Goal: Task Accomplishment & Management: Complete application form

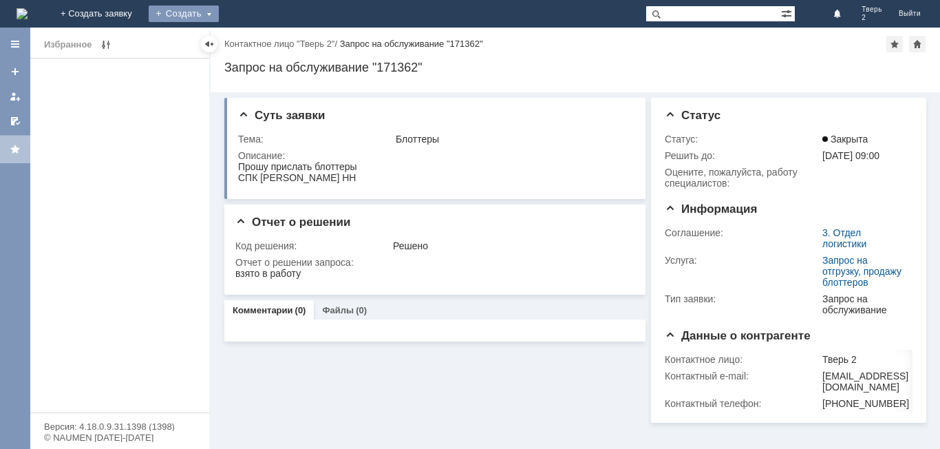
click at [219, 12] on div "Создать" at bounding box center [184, 14] width 70 height 17
click at [256, 45] on link "Заявка" at bounding box center [203, 41] width 105 height 17
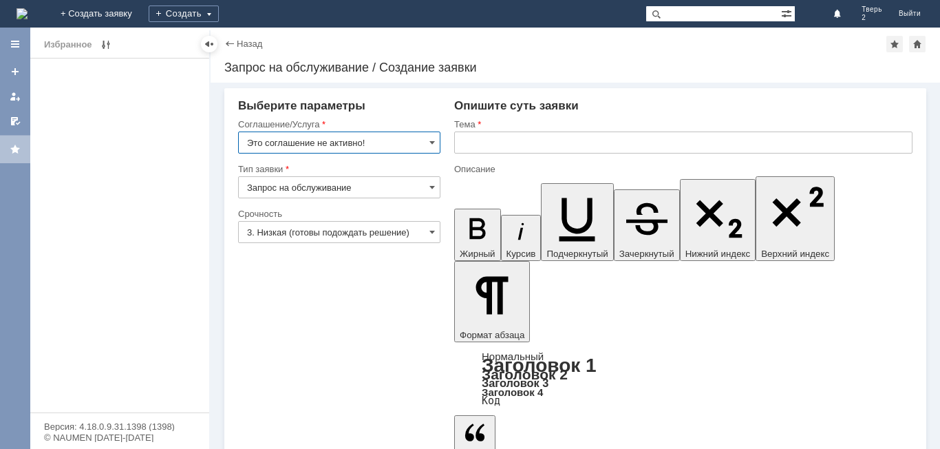
click at [405, 135] on input "Это соглашение не активно!" at bounding box center [339, 142] width 202 height 22
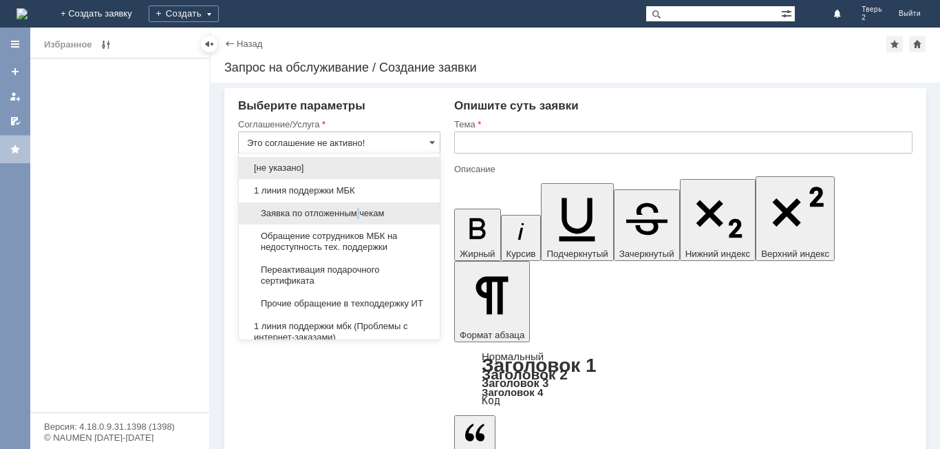
drag, startPoint x: 359, startPoint y: 211, endPoint x: 366, endPoint y: 204, distance: 10.2
click at [366, 204] on div "Заявка по отложенным чекам" at bounding box center [339, 213] width 201 height 22
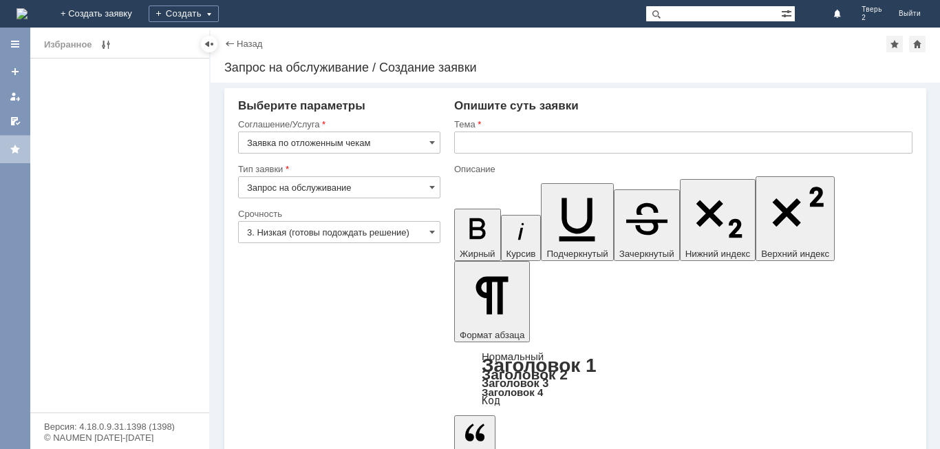
type input "Заявка по отложенным чекам"
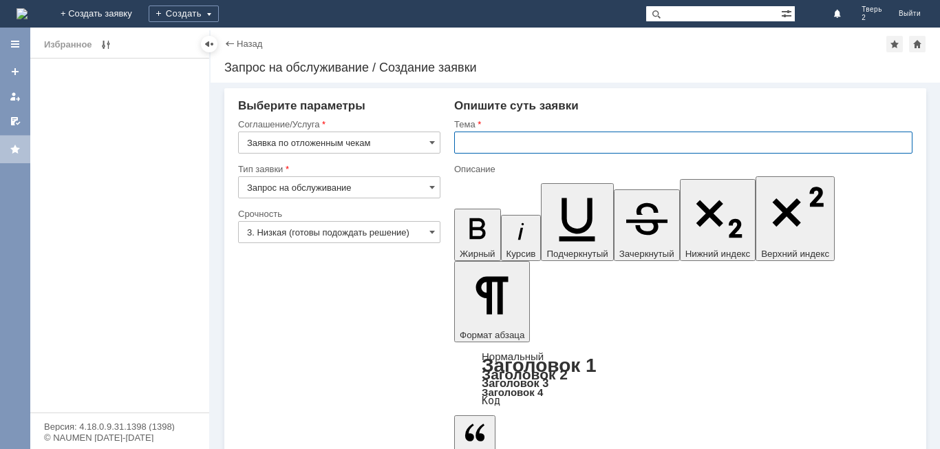
click at [529, 145] on input "text" at bounding box center [683, 142] width 458 height 22
type input "ОЧ"
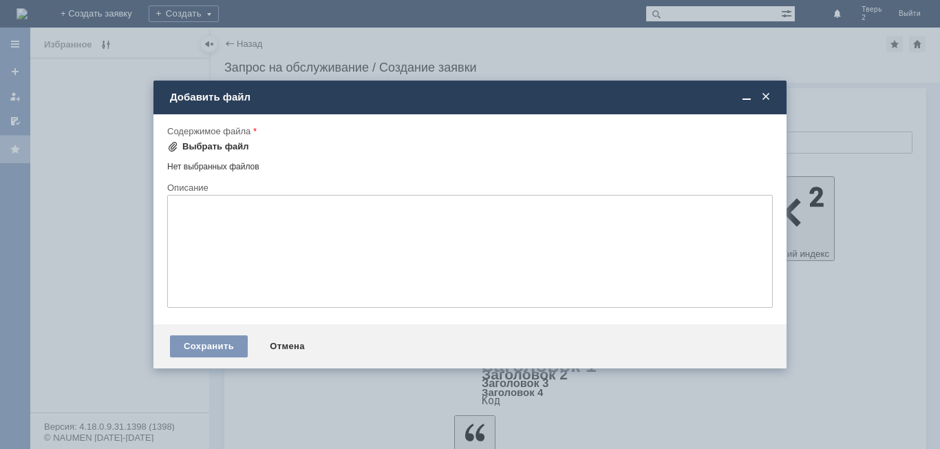
click at [208, 148] on div "Выбрать файл" at bounding box center [215, 146] width 67 height 11
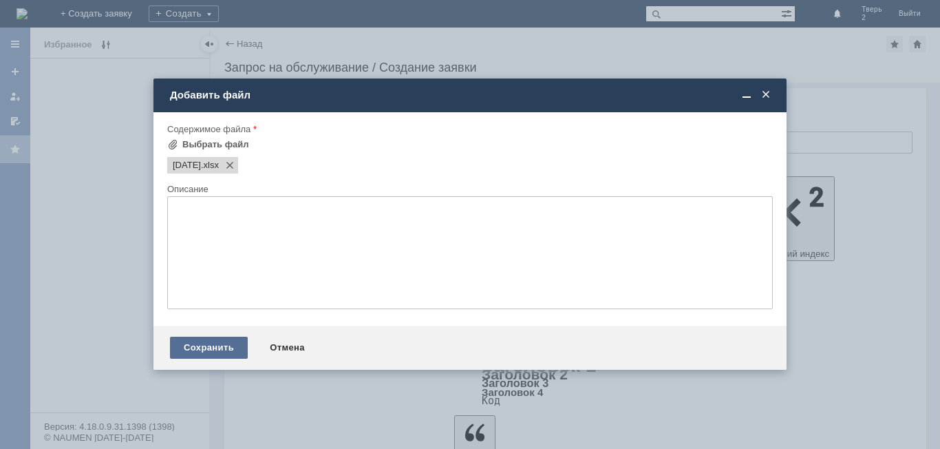
click at [212, 337] on div "Сохранить" at bounding box center [209, 348] width 78 height 22
